Goal: Obtain resource: Obtain resource

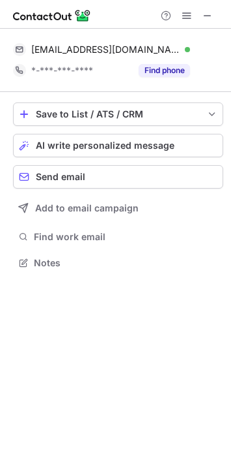
scroll to position [253, 231]
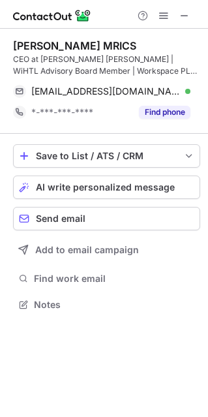
scroll to position [295, 208]
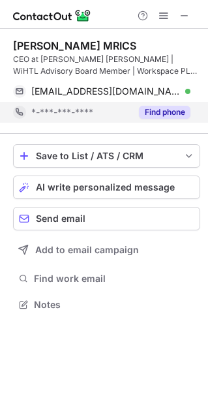
click at [163, 110] on button "Find phone" at bounding box center [165, 112] width 52 height 13
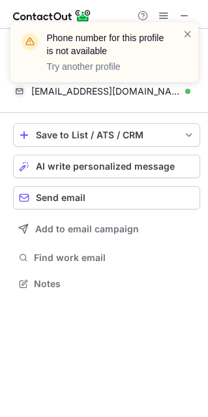
scroll to position [274, 208]
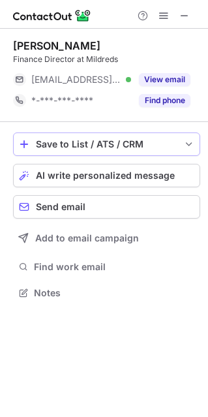
scroll to position [283, 208]
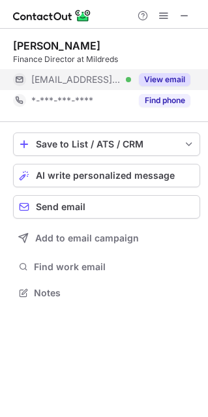
click at [169, 81] on button "View email" at bounding box center [165, 79] width 52 height 13
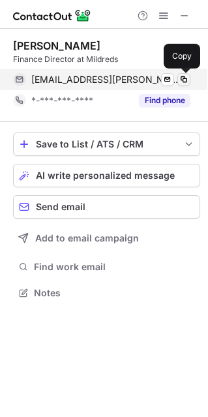
click at [188, 78] on span at bounding box center [184, 79] width 10 height 10
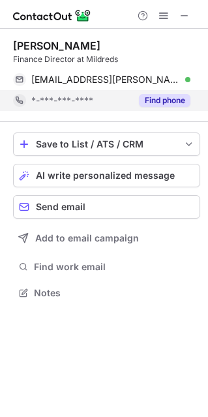
click at [174, 98] on button "Find phone" at bounding box center [165, 100] width 52 height 13
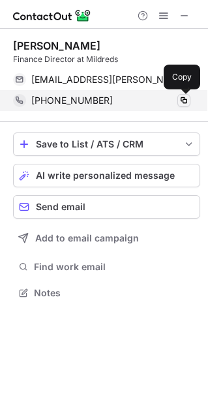
click at [185, 97] on span at bounding box center [184, 100] width 10 height 10
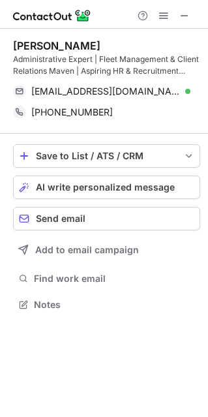
scroll to position [295, 208]
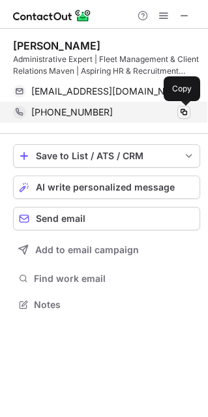
click at [186, 115] on span at bounding box center [184, 112] width 10 height 10
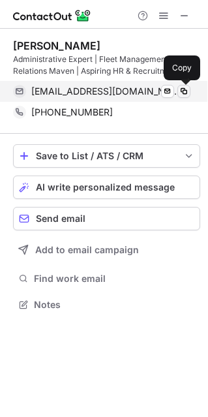
click at [186, 92] on span at bounding box center [184, 91] width 10 height 10
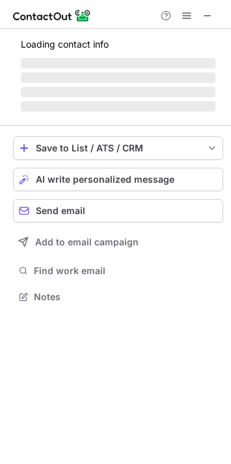
scroll to position [288, 231]
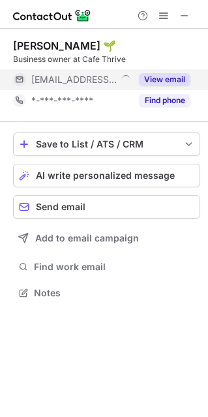
scroll to position [283, 208]
click at [175, 76] on button "View email" at bounding box center [165, 79] width 52 height 13
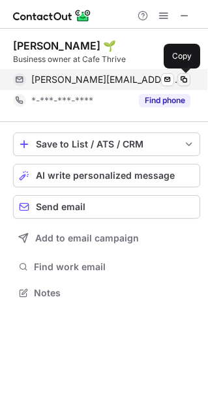
click at [188, 76] on span at bounding box center [184, 79] width 10 height 10
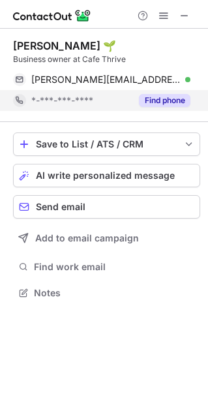
click at [166, 104] on button "Find phone" at bounding box center [165, 100] width 52 height 13
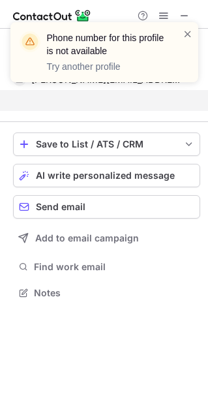
scroll to position [262, 208]
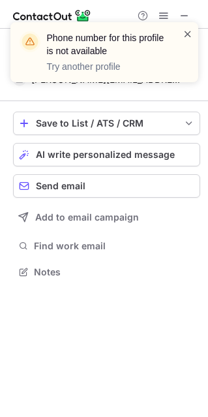
click at [188, 35] on span at bounding box center [188, 33] width 10 height 13
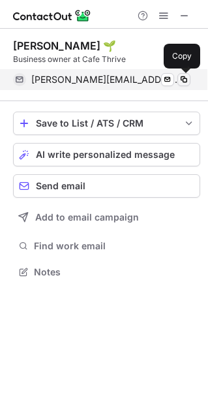
click at [186, 78] on span at bounding box center [184, 79] width 10 height 10
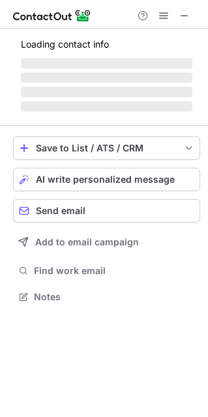
scroll to position [304, 208]
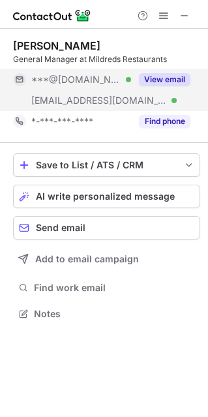
click at [173, 76] on button "View email" at bounding box center [165, 79] width 52 height 13
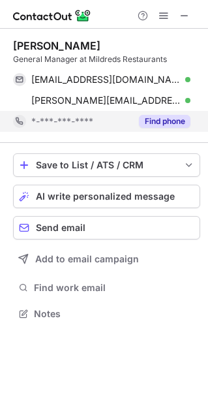
click at [183, 115] on button "Find phone" at bounding box center [165, 121] width 52 height 13
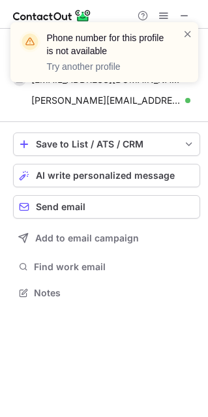
scroll to position [283, 208]
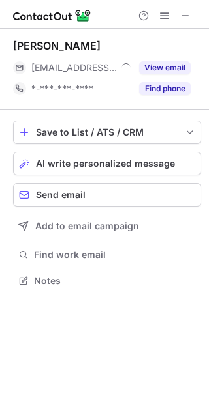
scroll to position [7, 7]
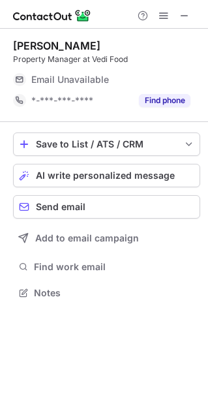
scroll to position [283, 208]
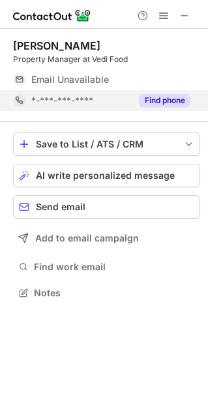
click at [166, 101] on button "Find phone" at bounding box center [165, 100] width 52 height 13
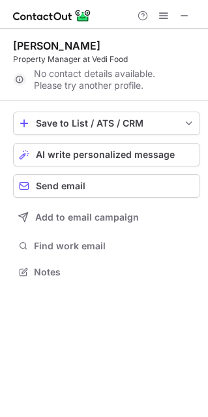
scroll to position [262, 208]
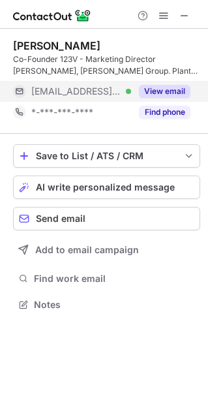
scroll to position [295, 208]
click at [168, 87] on button "View email" at bounding box center [165, 91] width 52 height 13
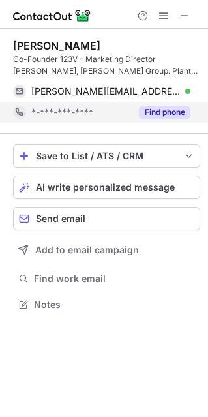
click at [179, 108] on button "Find phone" at bounding box center [165, 112] width 52 height 13
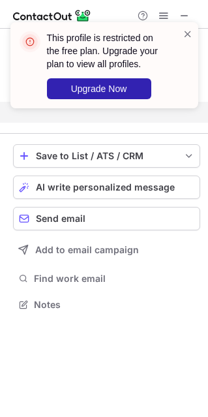
click at [193, 31] on div "This profile is restricted on the free plan. Upgrade your plan to view all prof…" at bounding box center [104, 65] width 188 height 86
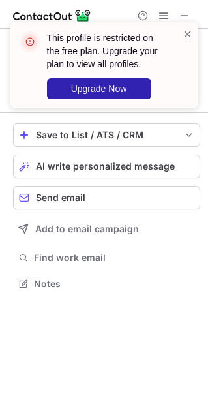
scroll to position [274, 208]
click at [186, 32] on span at bounding box center [188, 33] width 10 height 13
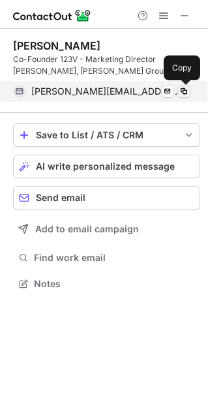
click at [183, 91] on span at bounding box center [184, 91] width 10 height 10
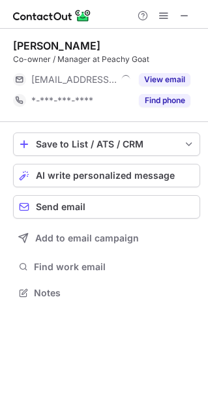
scroll to position [283, 208]
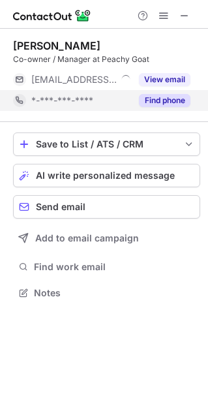
click at [155, 102] on button "Find phone" at bounding box center [165, 100] width 52 height 13
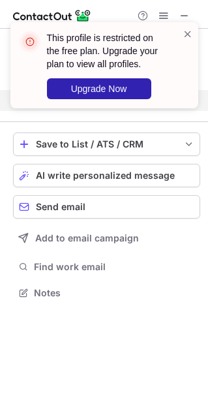
scroll to position [262, 208]
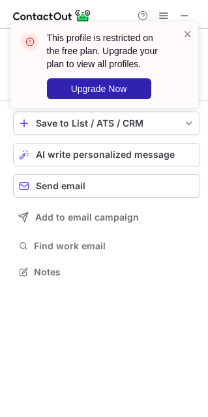
click at [185, 30] on span at bounding box center [188, 33] width 10 height 13
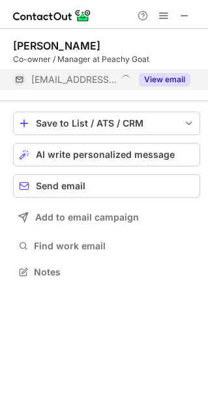
click at [173, 83] on button "View email" at bounding box center [165, 79] width 52 height 13
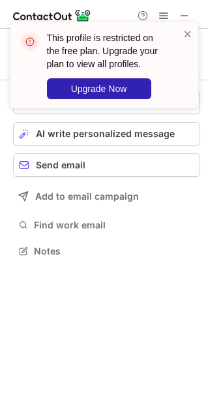
scroll to position [242, 208]
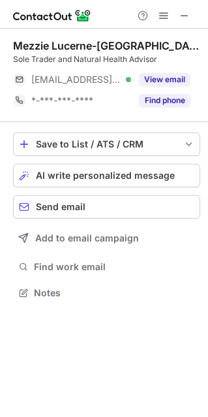
scroll to position [283, 208]
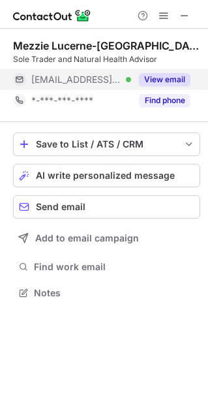
click at [170, 79] on button "View email" at bounding box center [165, 79] width 52 height 13
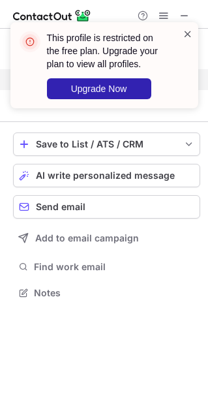
click at [188, 34] on span at bounding box center [188, 33] width 10 height 13
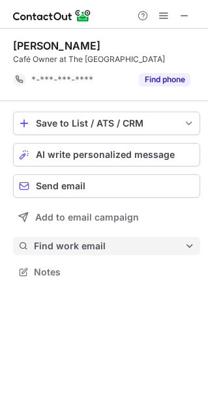
scroll to position [262, 208]
